Goal: Check status

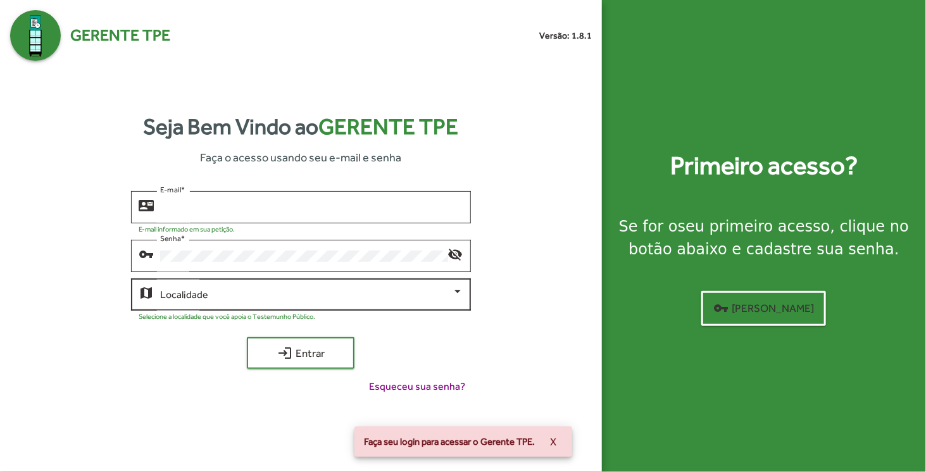
type input "**********"
click at [256, 299] on span at bounding box center [305, 294] width 291 height 11
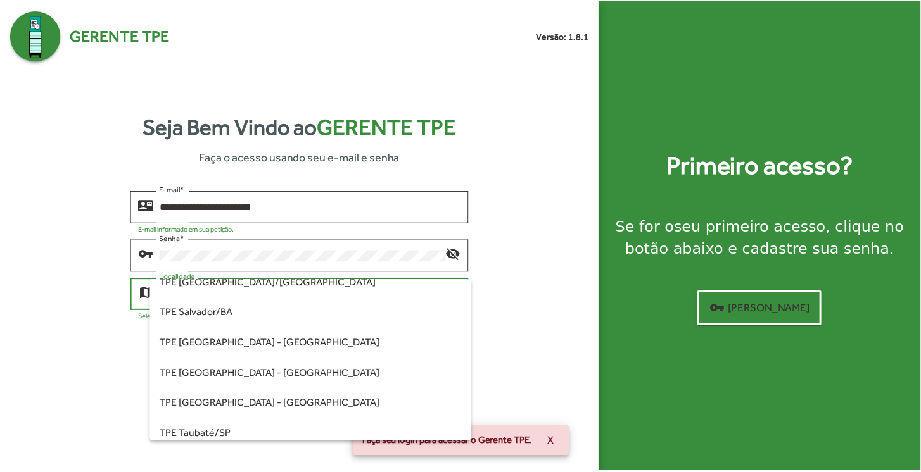
scroll to position [317, 0]
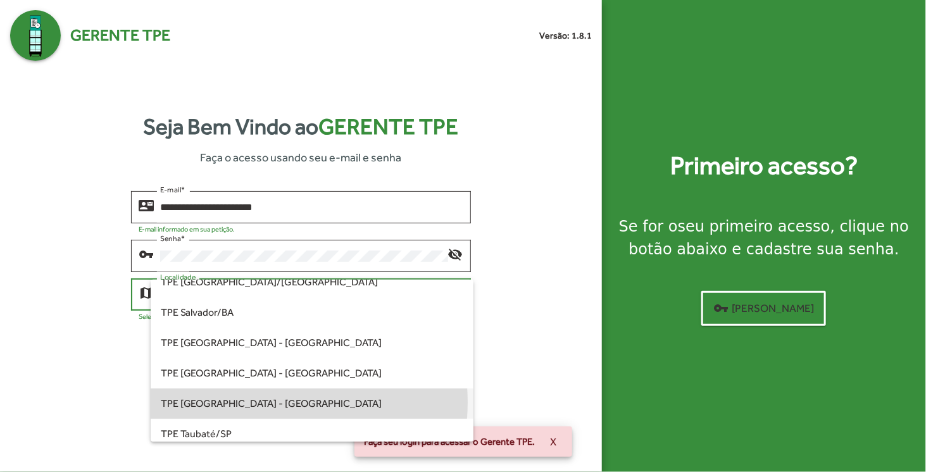
click at [248, 403] on span "TPE [GEOGRAPHIC_DATA] - [GEOGRAPHIC_DATA]" at bounding box center [312, 404] width 303 height 30
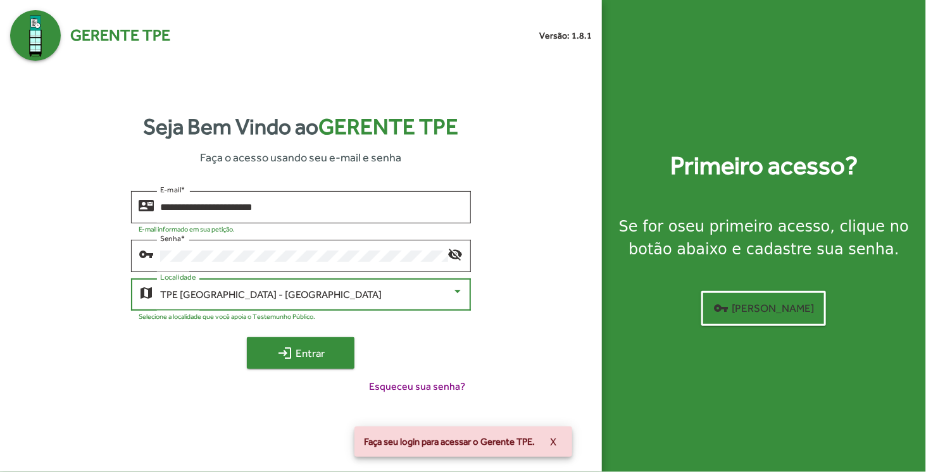
click at [304, 359] on span "login Entrar" at bounding box center [300, 353] width 85 height 23
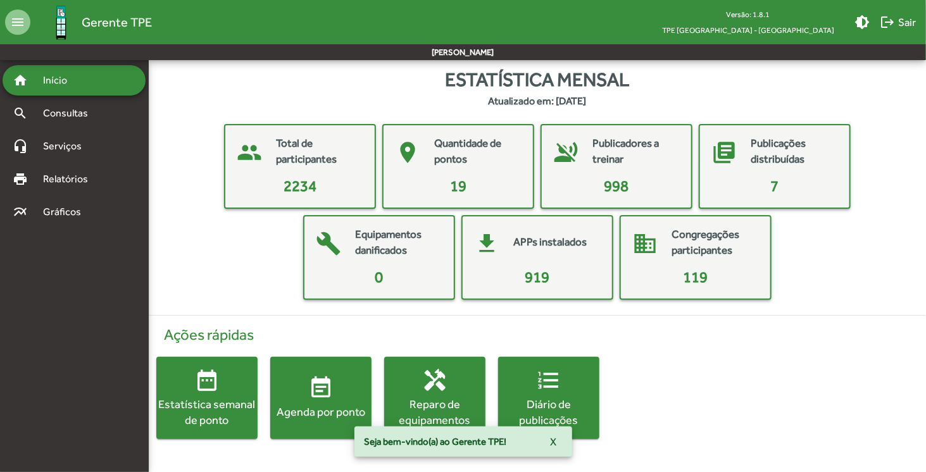
click at [317, 405] on div "Agenda por ponto" at bounding box center [320, 413] width 101 height 16
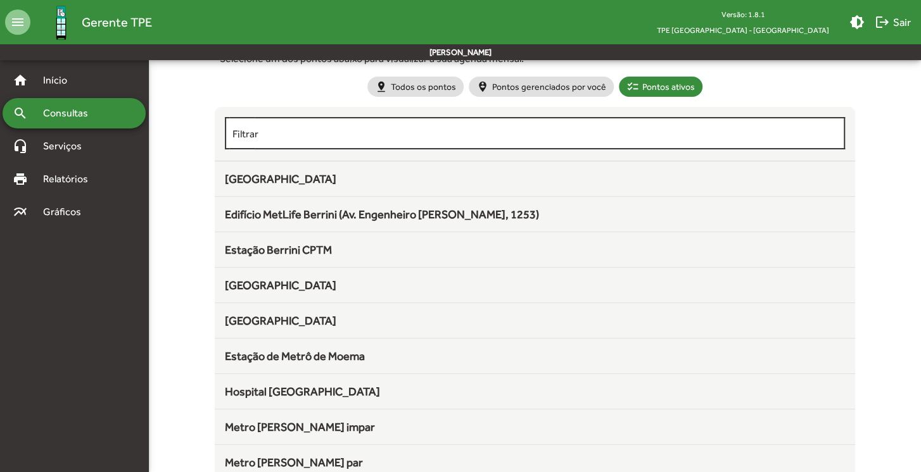
scroll to position [66, 0]
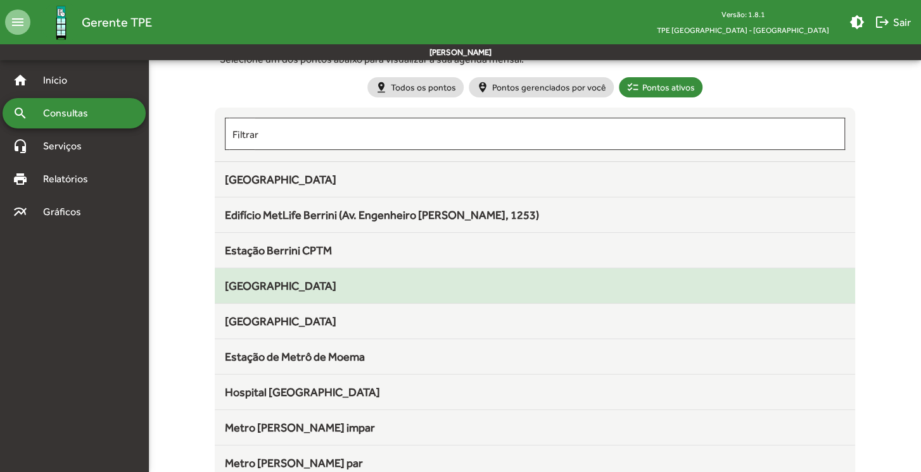
click at [315, 279] on span "[GEOGRAPHIC_DATA]" at bounding box center [280, 285] width 111 height 13
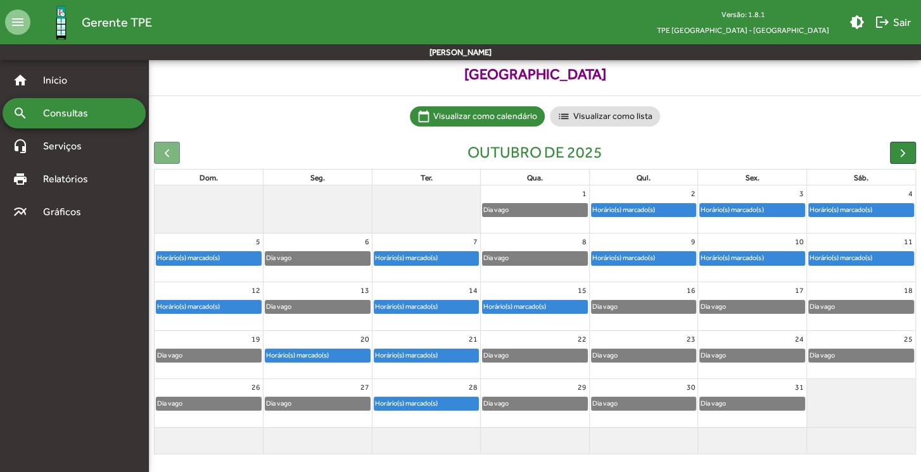
scroll to position [51, 0]
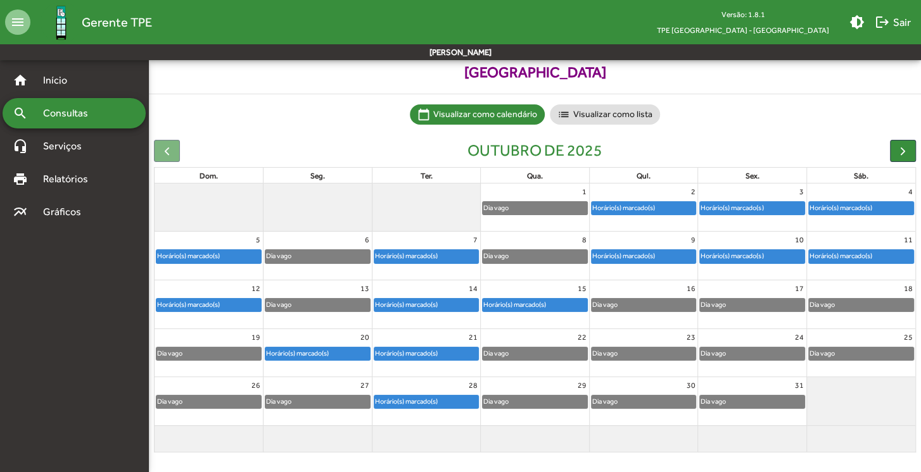
click at [767, 253] on div "Horário(s) marcado(s)" at bounding box center [752, 256] width 104 height 13
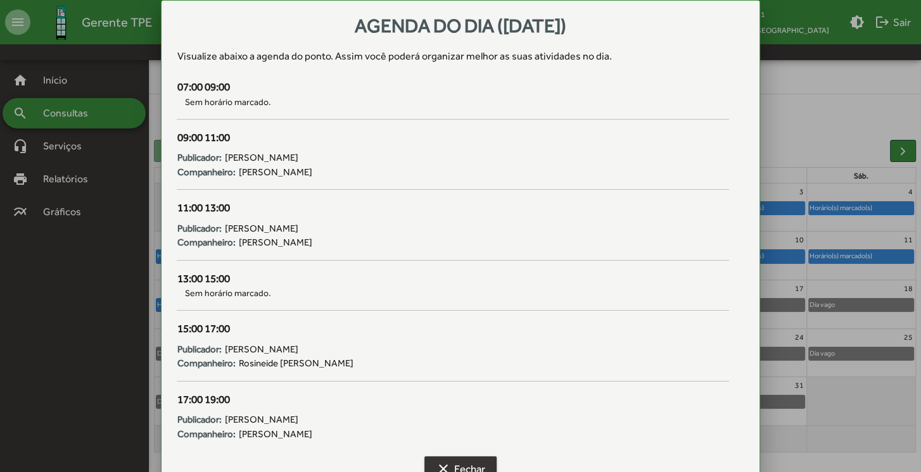
click at [462, 467] on span "clear Fechar" at bounding box center [460, 469] width 49 height 23
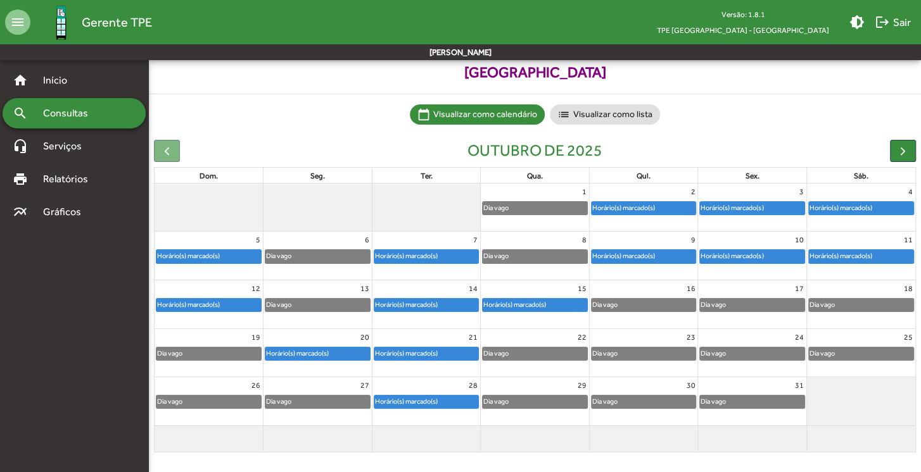
click at [765, 254] on div "Horário(s) marcado(s)" at bounding box center [752, 256] width 104 height 13
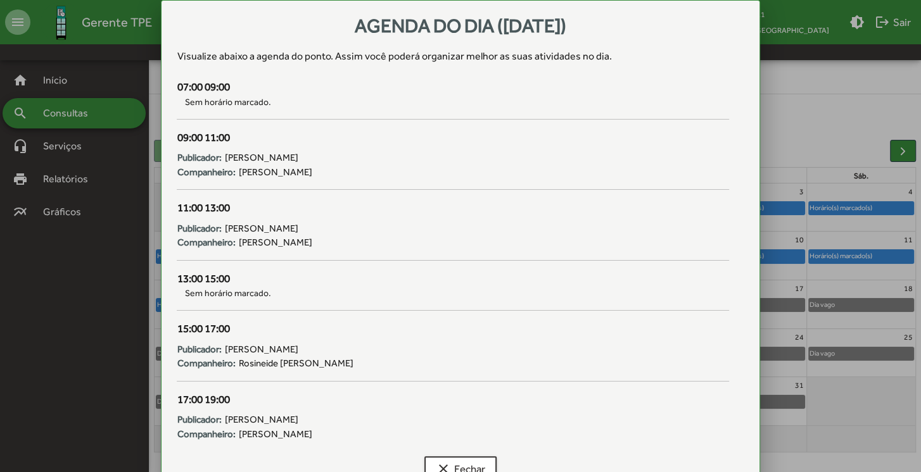
click at [866, 253] on div at bounding box center [460, 236] width 921 height 472
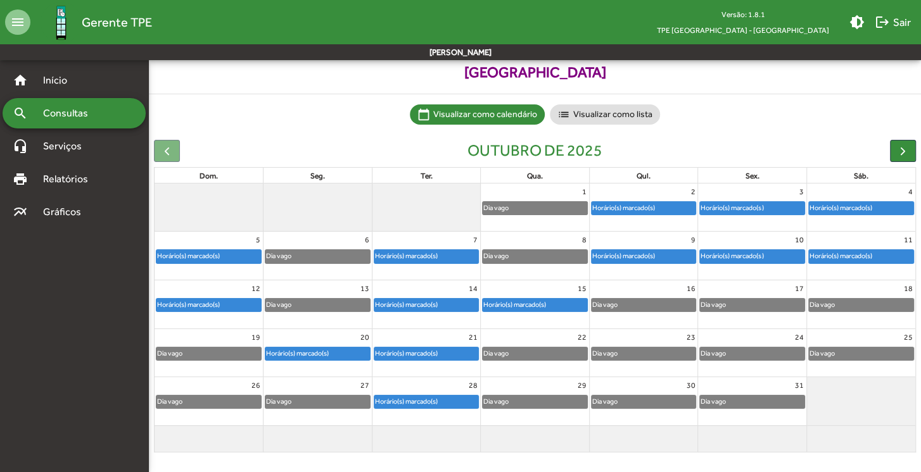
click at [871, 258] on div "Horário(s) marcado(s)" at bounding box center [841, 256] width 64 height 12
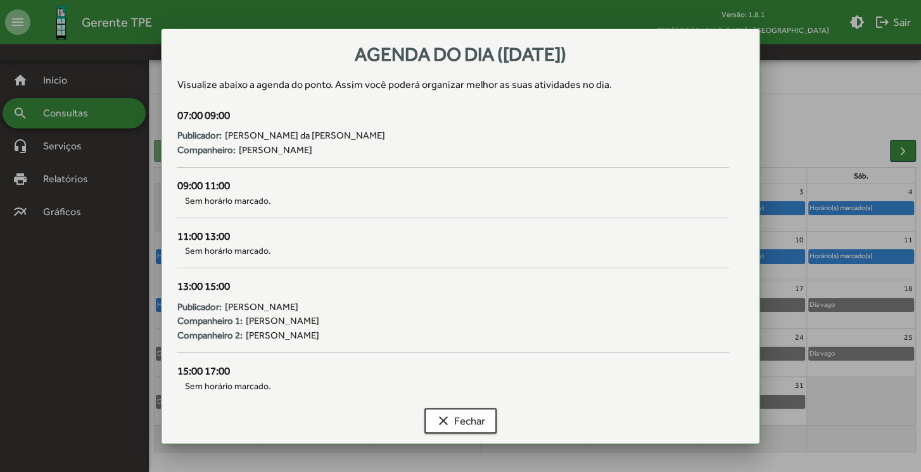
click at [861, 416] on div at bounding box center [460, 236] width 921 height 472
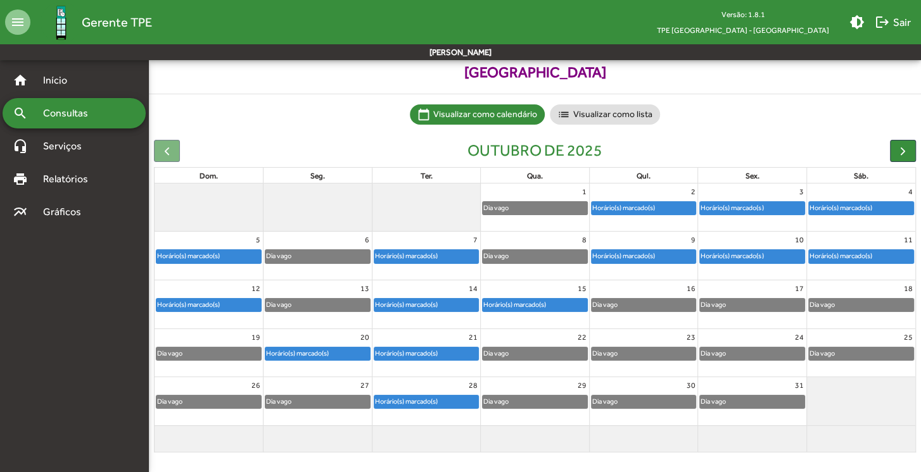
click at [210, 305] on div "Horário(s) marcado(s)" at bounding box center [188, 305] width 64 height 12
